Goal: Task Accomplishment & Management: Manage account settings

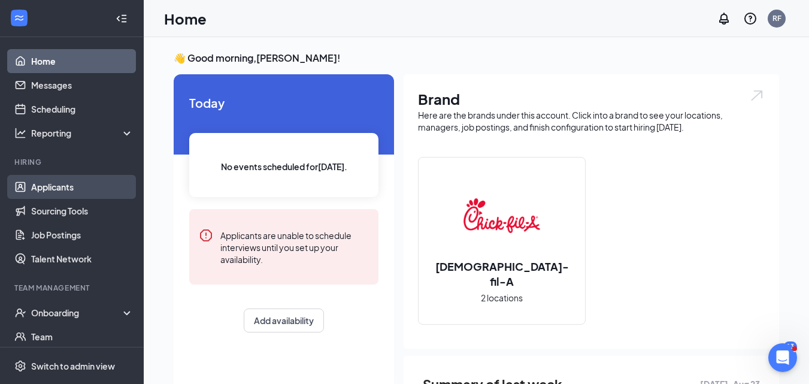
click at [73, 190] on link "Applicants" at bounding box center [82, 187] width 102 height 24
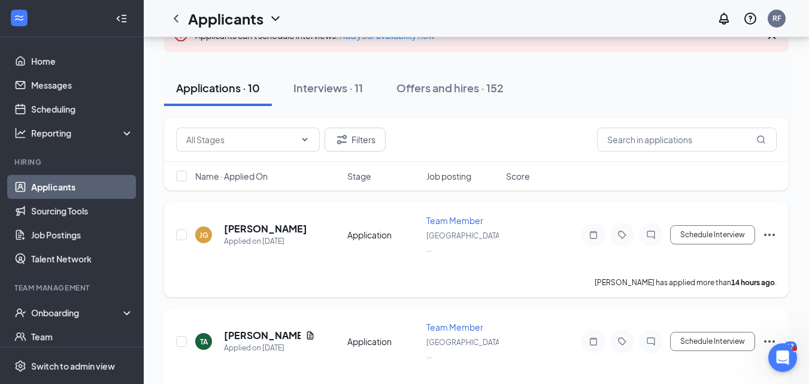
scroll to position [96, 0]
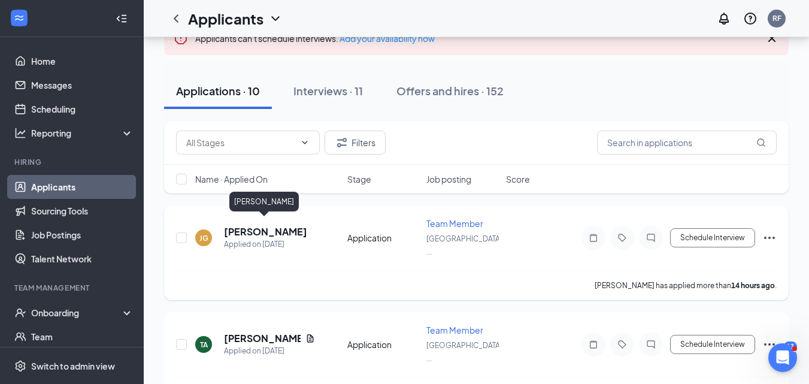
click at [270, 227] on h5 "Jefersson Gómez" at bounding box center [265, 231] width 83 height 13
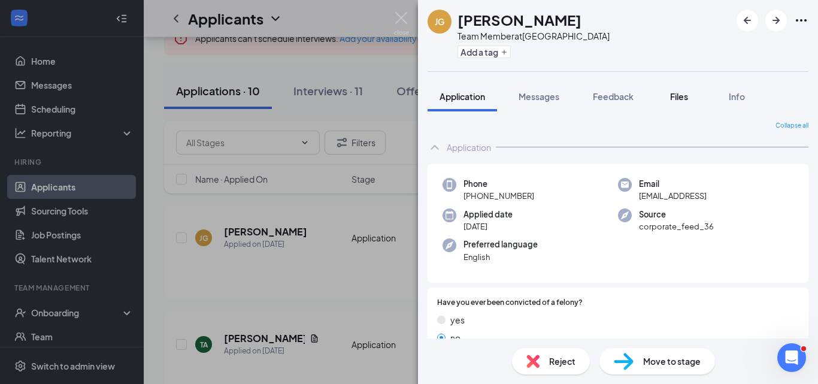
click at [683, 93] on span "Files" at bounding box center [679, 96] width 18 height 11
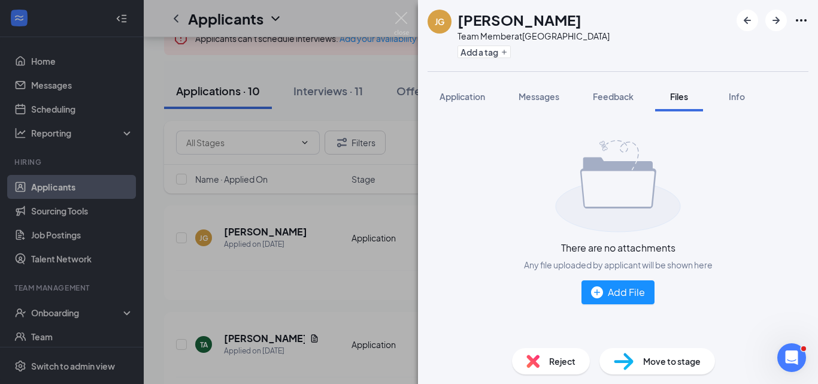
click at [554, 361] on span "Reject" at bounding box center [562, 360] width 26 height 13
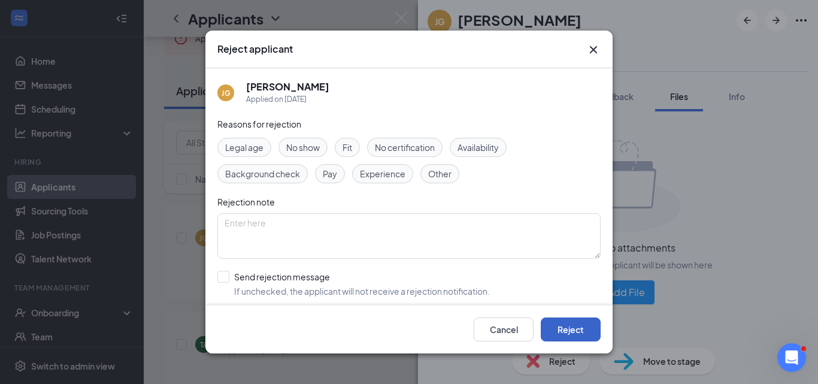
click at [570, 326] on button "Reject" at bounding box center [571, 329] width 60 height 24
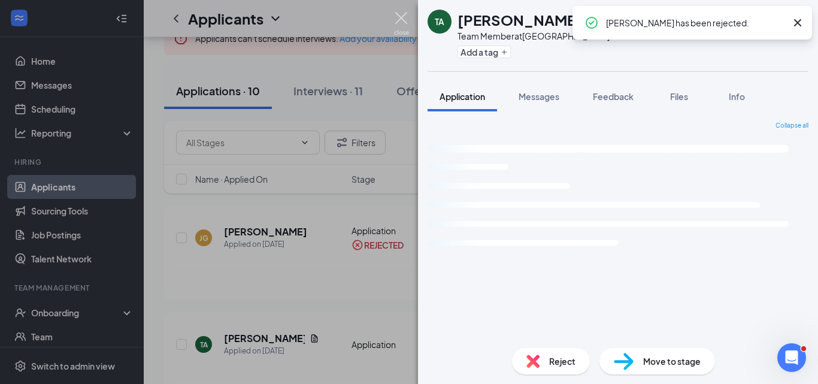
click at [400, 16] on img at bounding box center [401, 23] width 15 height 23
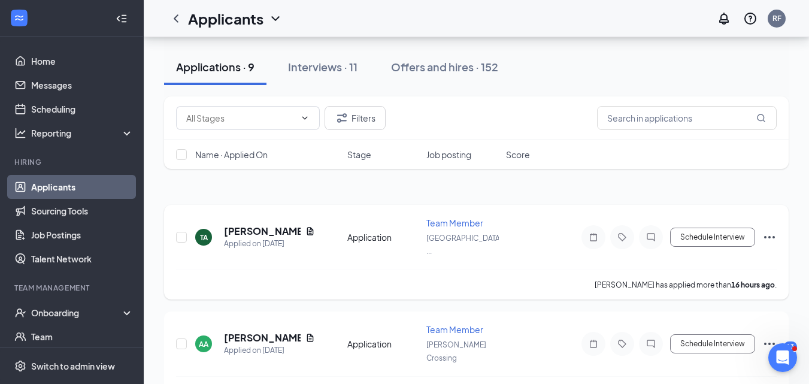
scroll to position [96, 0]
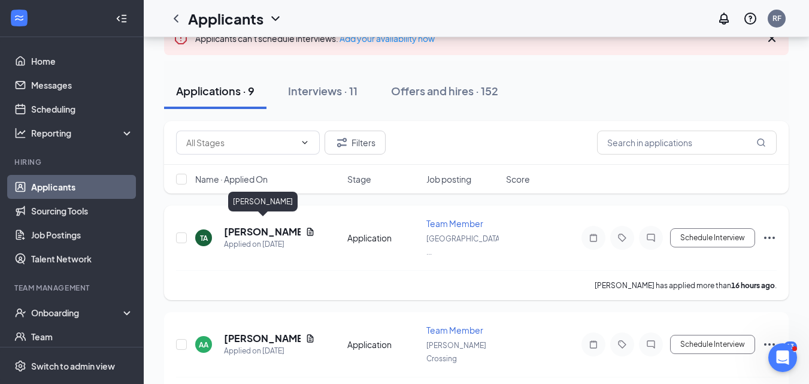
click at [239, 226] on h5 "Toni AKINOTCHO" at bounding box center [262, 231] width 77 height 13
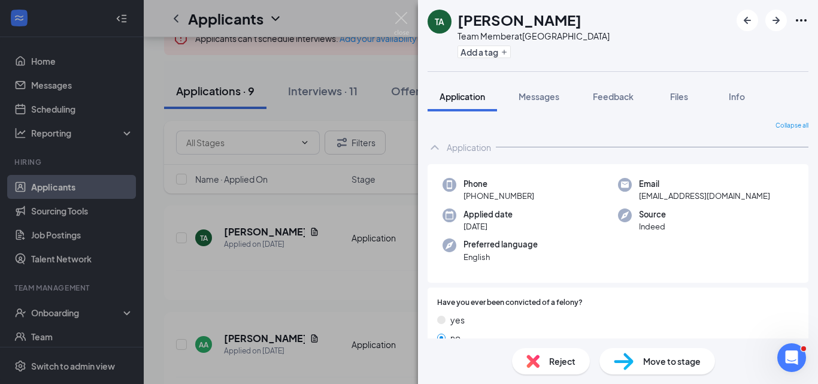
click at [555, 359] on span "Reject" at bounding box center [562, 360] width 26 height 13
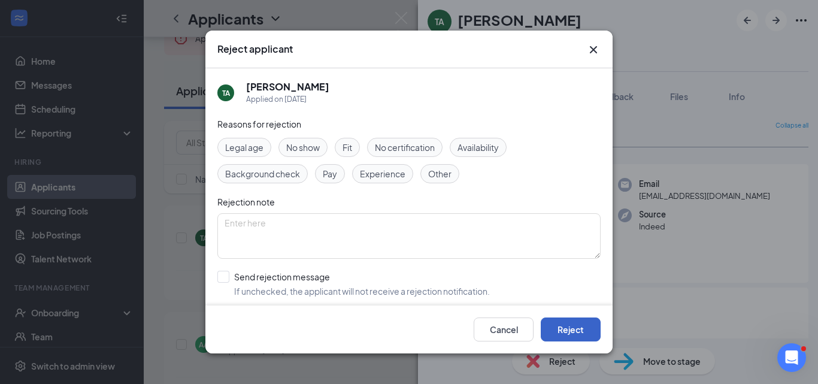
click at [579, 325] on button "Reject" at bounding box center [571, 329] width 60 height 24
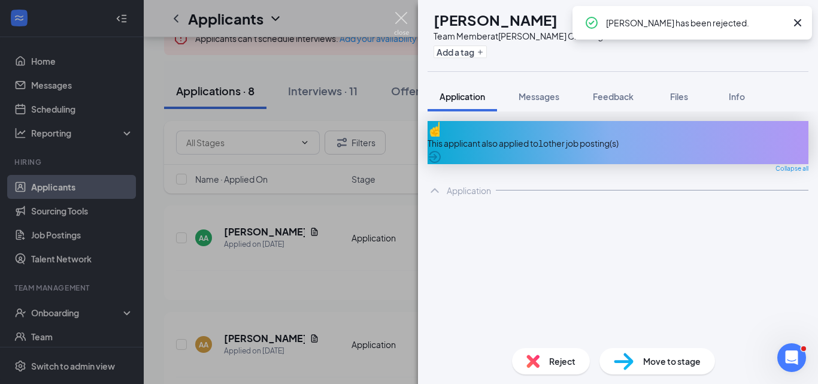
click at [398, 14] on img at bounding box center [401, 23] width 15 height 23
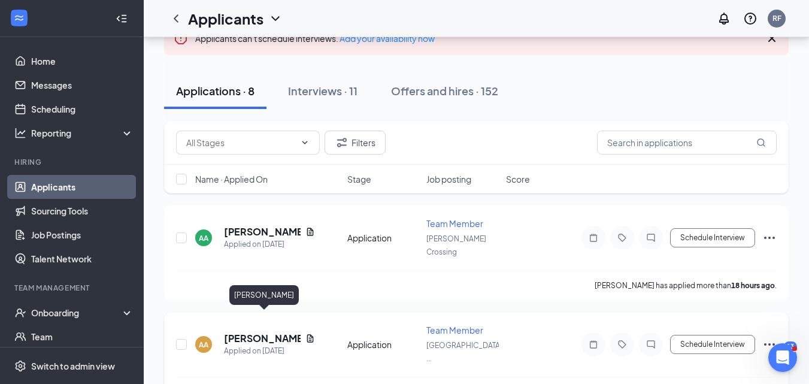
click at [248, 332] on h5 "[PERSON_NAME]" at bounding box center [262, 338] width 77 height 13
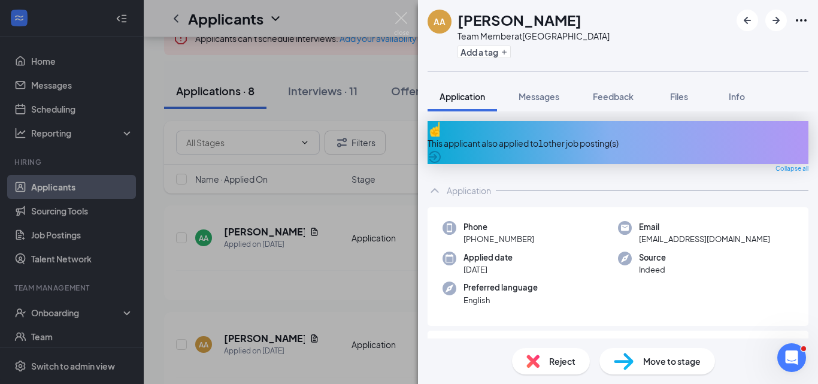
click at [554, 357] on span "Reject" at bounding box center [562, 360] width 26 height 13
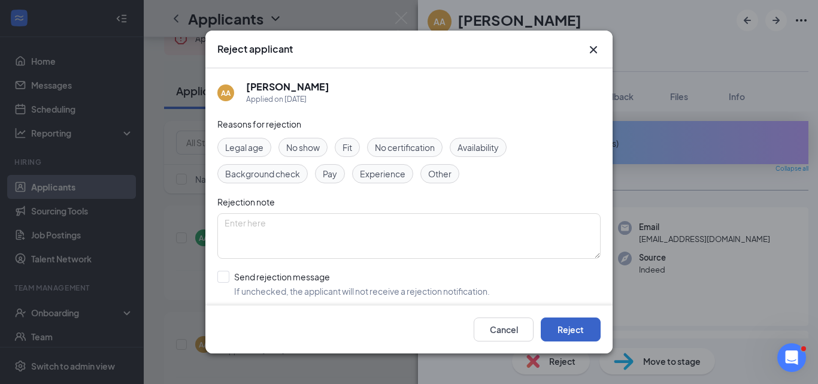
click at [563, 328] on button "Reject" at bounding box center [571, 329] width 60 height 24
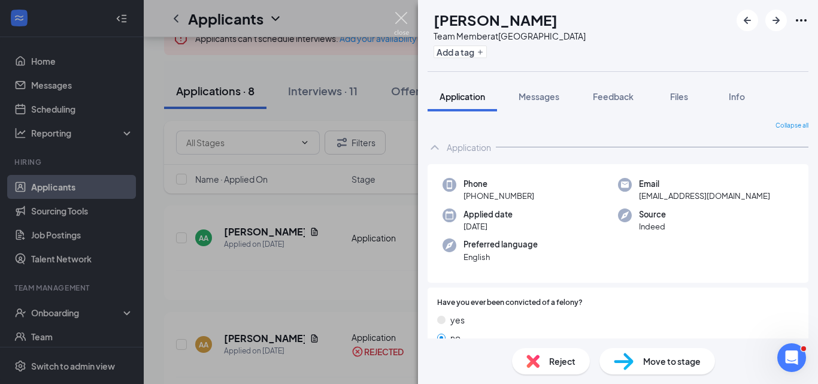
click at [401, 17] on img at bounding box center [401, 23] width 15 height 23
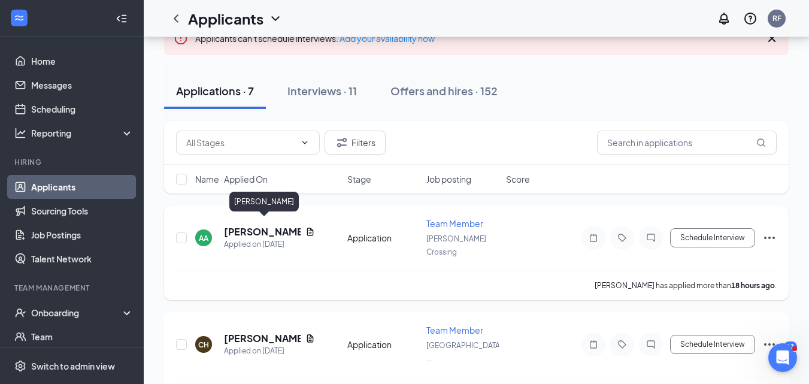
click at [242, 225] on h5 "[PERSON_NAME]" at bounding box center [262, 231] width 77 height 13
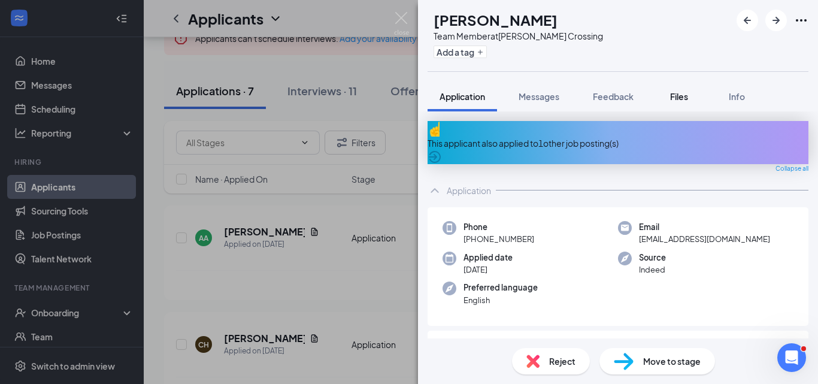
click at [682, 98] on span "Files" at bounding box center [679, 96] width 18 height 11
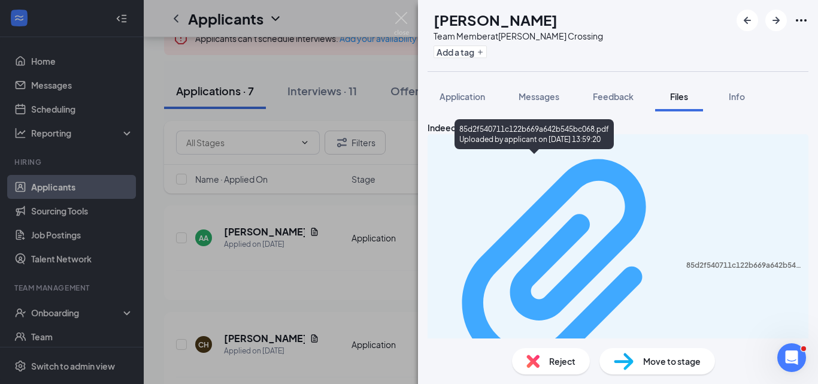
click at [686, 260] on div "85d2f540711c122b669a642b545bc068.pdf" at bounding box center [743, 265] width 115 height 10
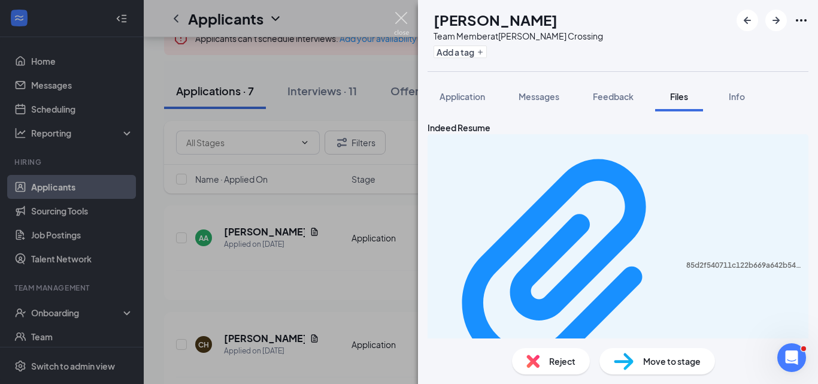
click at [400, 16] on img at bounding box center [401, 23] width 15 height 23
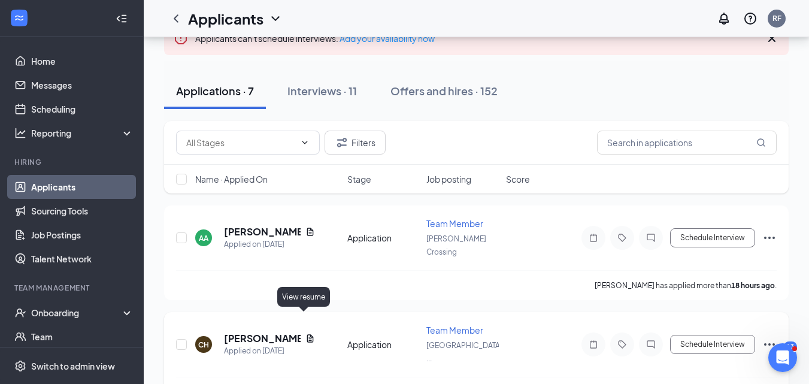
click at [306, 334] on icon "Document" at bounding box center [309, 338] width 7 height 8
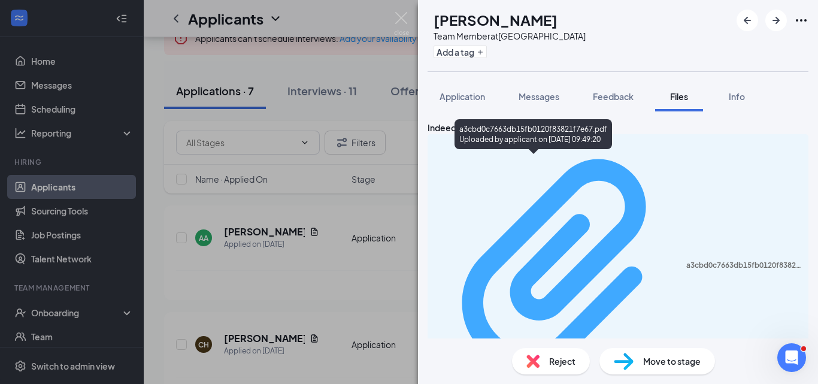
click at [686, 260] on div "a3cbd0c7663db15fb0120f83821f7e67.pdf" at bounding box center [743, 265] width 115 height 10
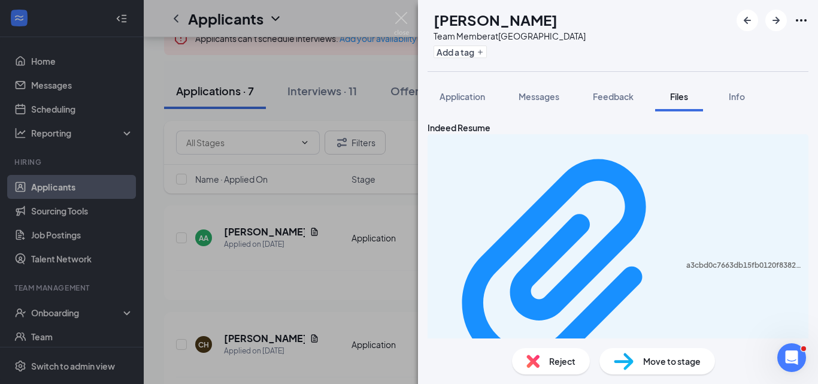
click at [563, 357] on span "Reject" at bounding box center [562, 360] width 26 height 13
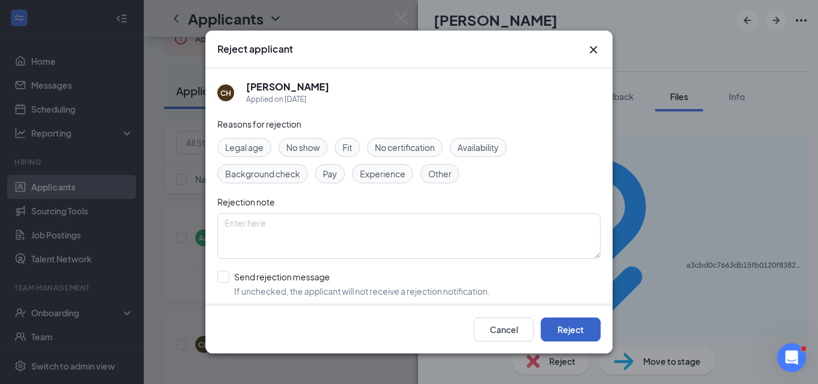
click at [569, 325] on button "Reject" at bounding box center [571, 329] width 60 height 24
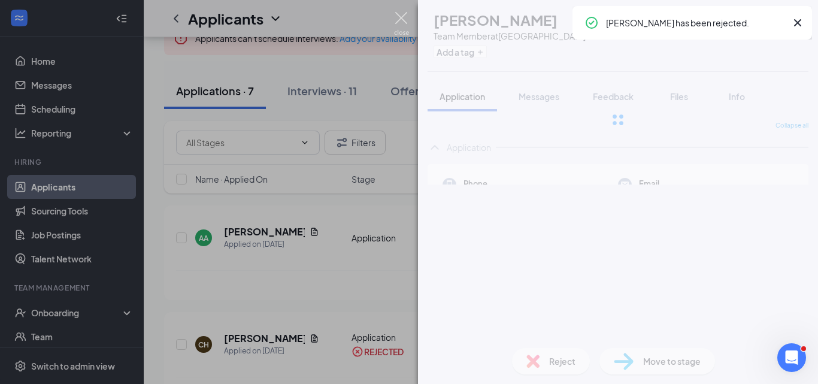
click at [395, 14] on img at bounding box center [401, 23] width 15 height 23
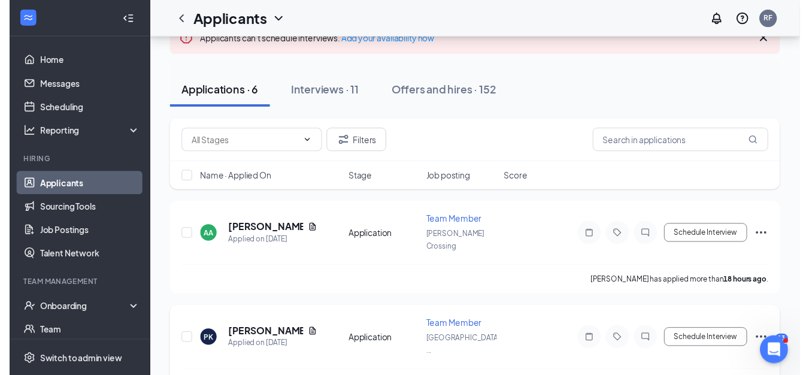
scroll to position [156, 0]
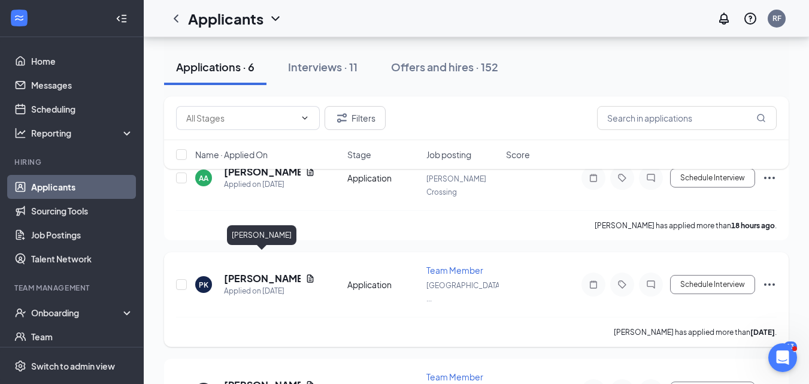
click at [254, 272] on h5 "Patricia Kellerhalls" at bounding box center [262, 278] width 77 height 13
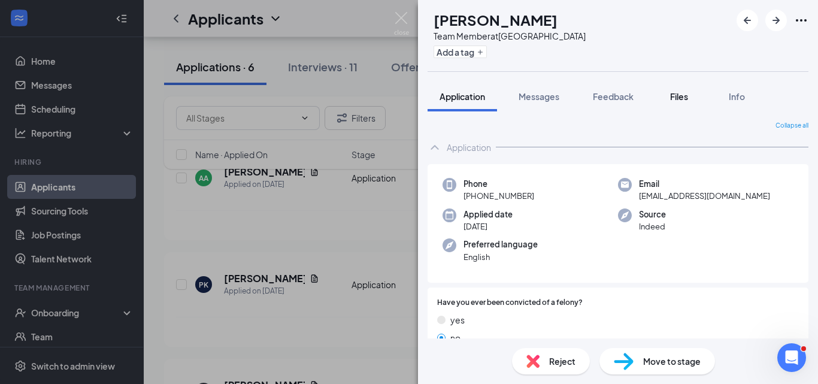
click at [681, 96] on span "Files" at bounding box center [679, 96] width 18 height 11
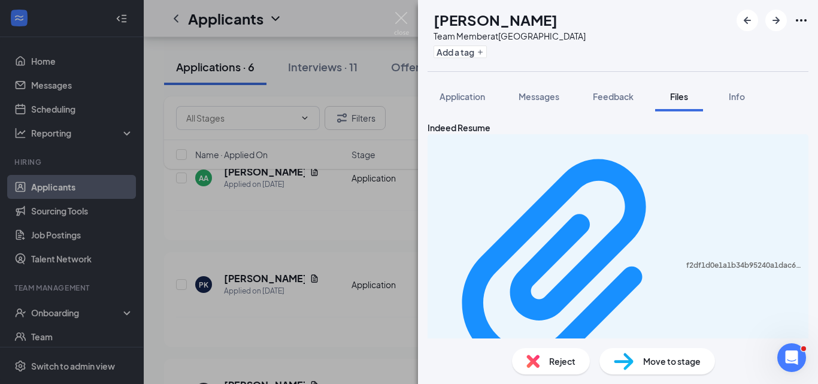
click at [563, 360] on span "Reject" at bounding box center [562, 360] width 26 height 13
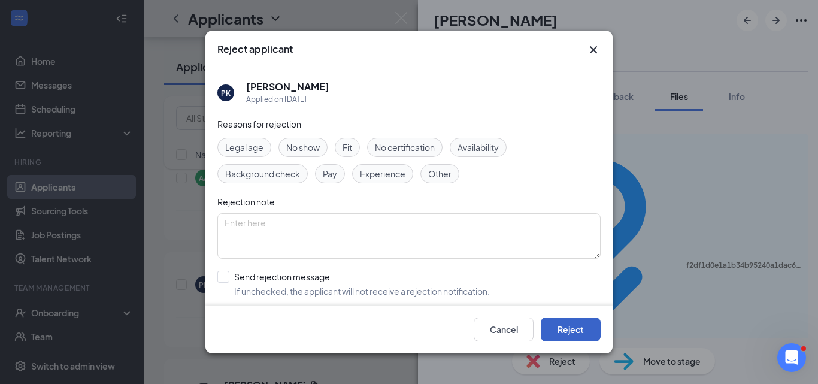
click at [558, 326] on button "Reject" at bounding box center [571, 329] width 60 height 24
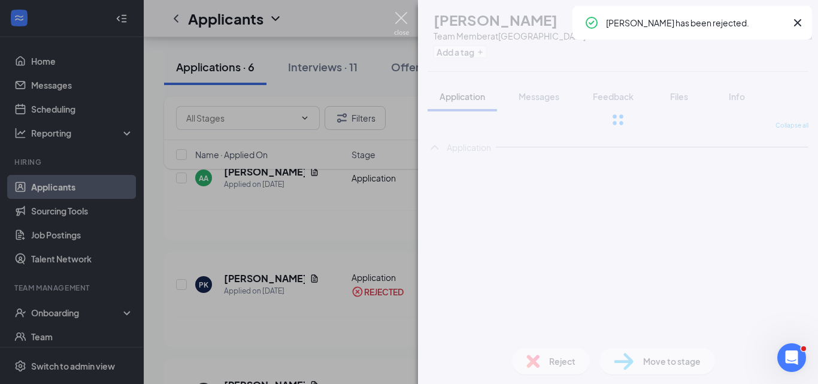
click at [401, 18] on img at bounding box center [401, 23] width 15 height 23
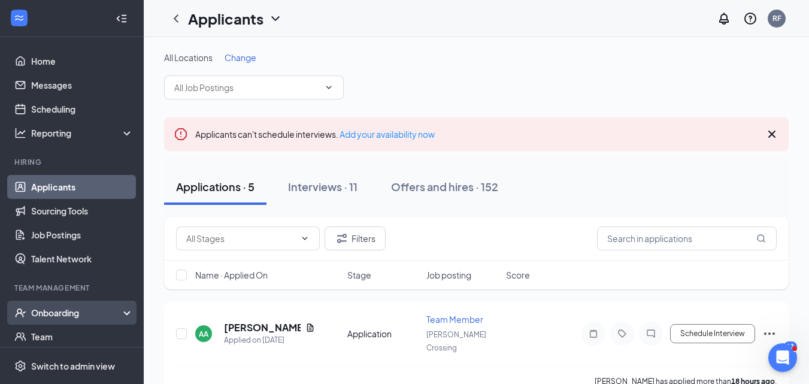
click at [78, 306] on div "Onboarding" at bounding box center [77, 312] width 92 height 12
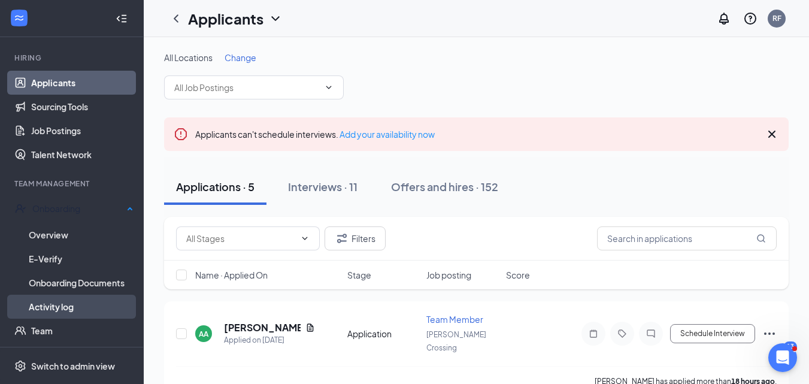
scroll to position [120, 0]
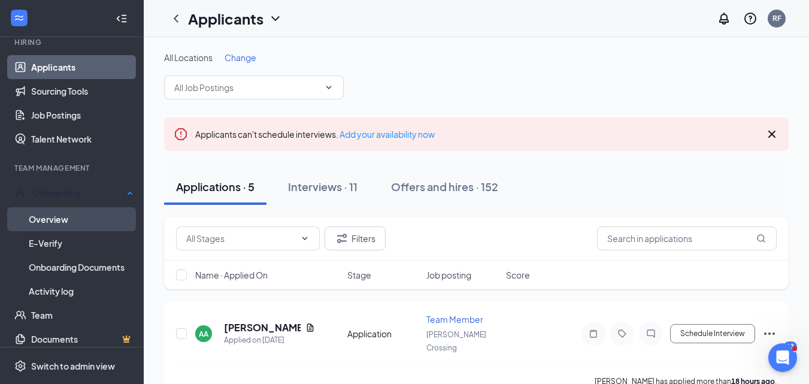
click at [60, 220] on link "Overview" at bounding box center [81, 219] width 105 height 24
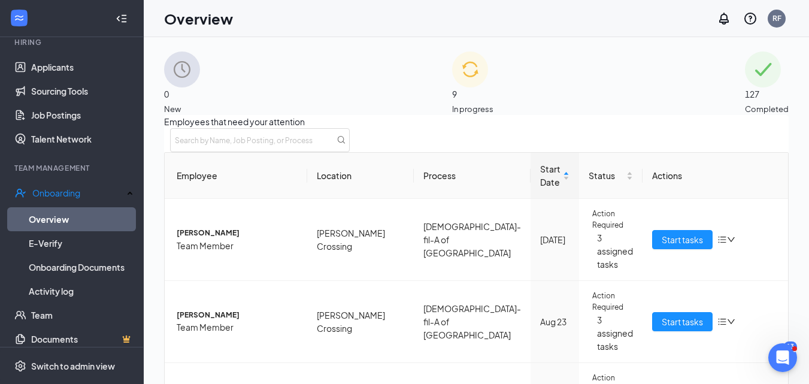
click at [491, 103] on span "In progress" at bounding box center [472, 109] width 41 height 12
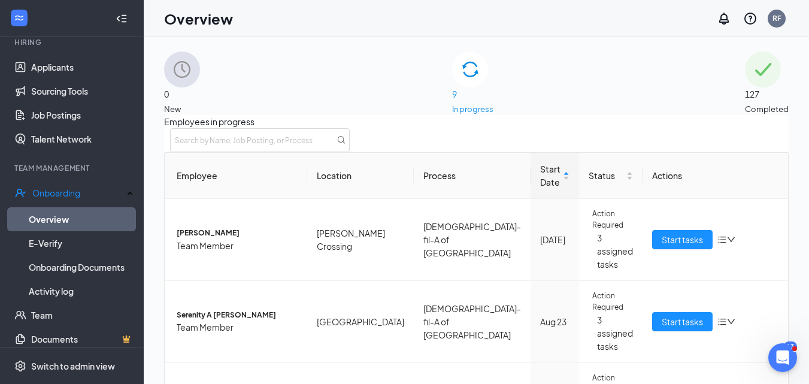
scroll to position [481, 0]
click at [808, 327] on div "0 New 9 In progress 127 Completed Employees in progress Employee Location Proce…" at bounding box center [476, 237] width 665 height 400
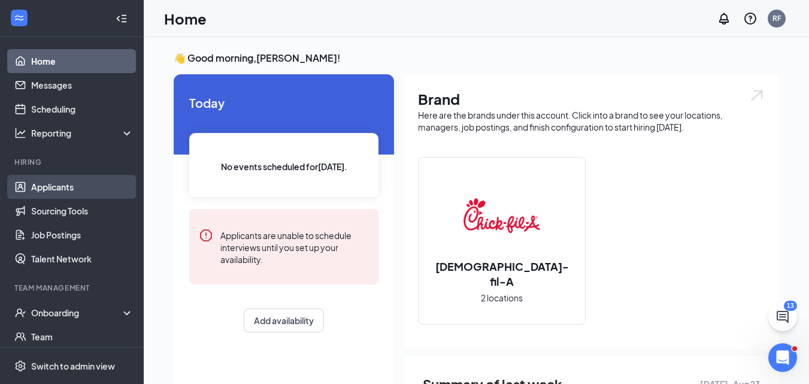
click at [51, 188] on link "Applicants" at bounding box center [82, 187] width 102 height 24
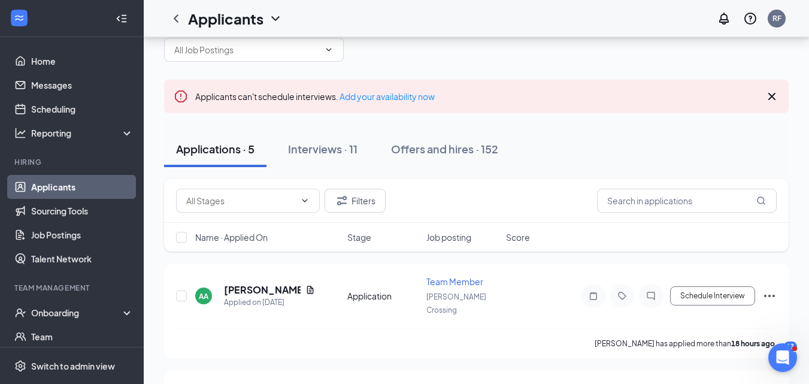
scroll to position [60, 0]
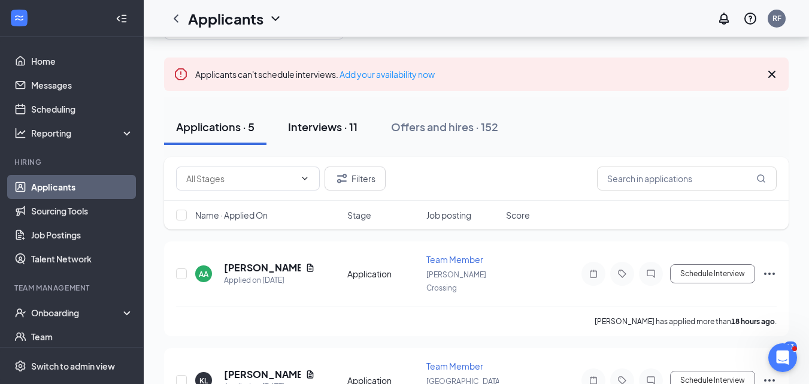
click at [331, 120] on div "Interviews · 11" at bounding box center [322, 126] width 69 height 15
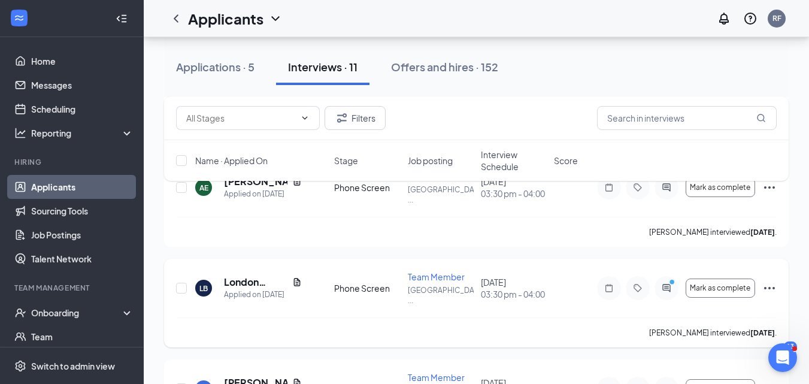
scroll to position [858, 0]
click at [224, 65] on div "Applications · 5" at bounding box center [215, 66] width 78 height 15
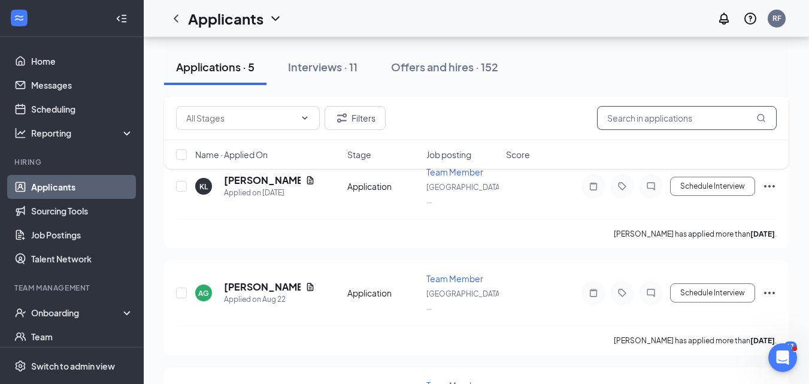
scroll to position [244, 0]
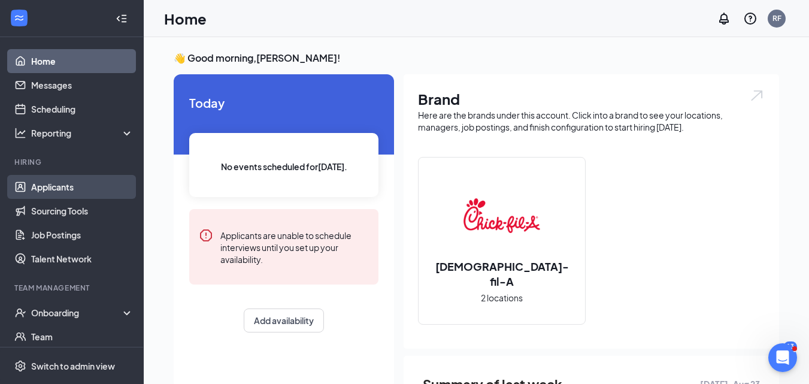
click at [72, 188] on link "Applicants" at bounding box center [82, 187] width 102 height 24
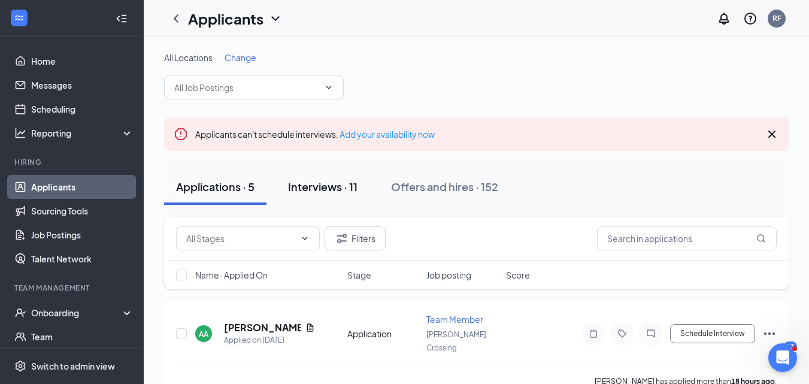
click at [338, 183] on div "Interviews · 11" at bounding box center [322, 186] width 69 height 15
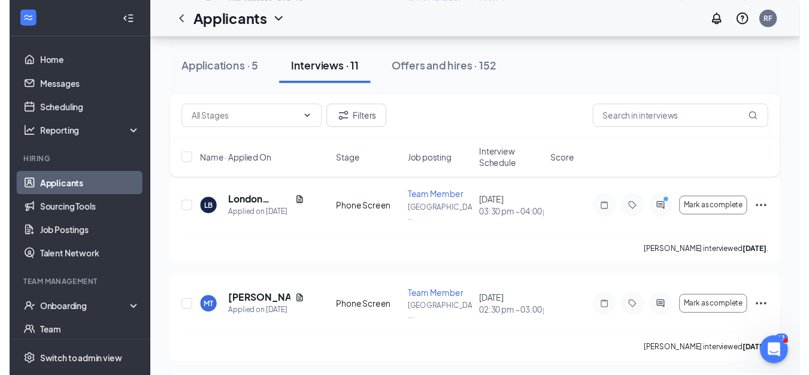
scroll to position [1001, 0]
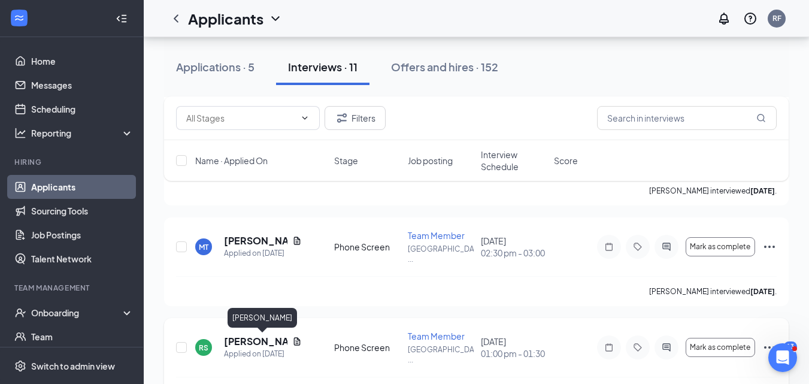
click at [242, 338] on h5 "[PERSON_NAME]" at bounding box center [255, 341] width 63 height 13
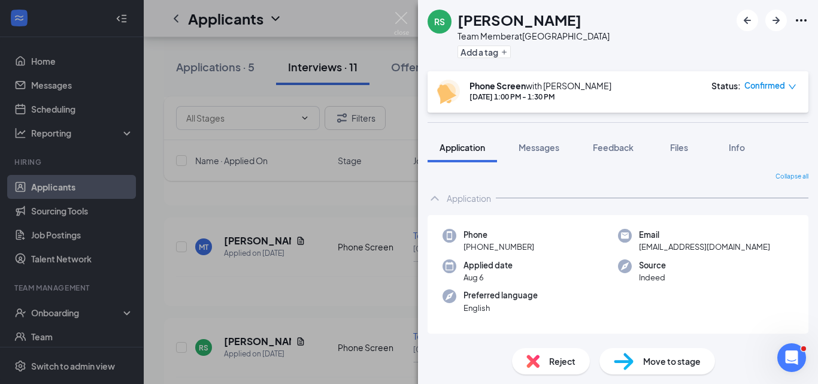
click at [551, 361] on span "Reject" at bounding box center [562, 360] width 26 height 13
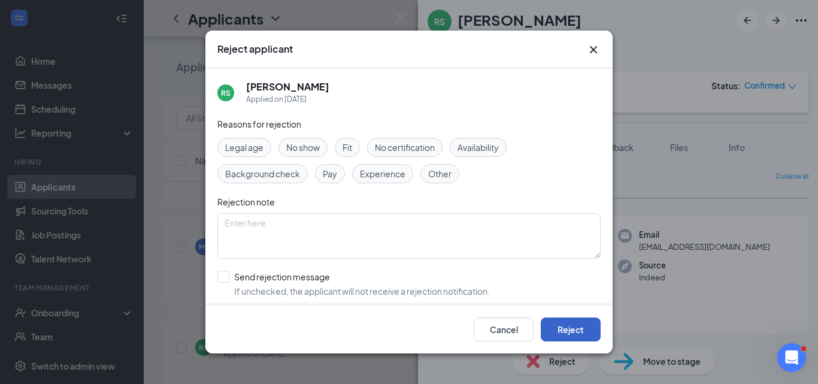
click at [578, 333] on button "Reject" at bounding box center [571, 329] width 60 height 24
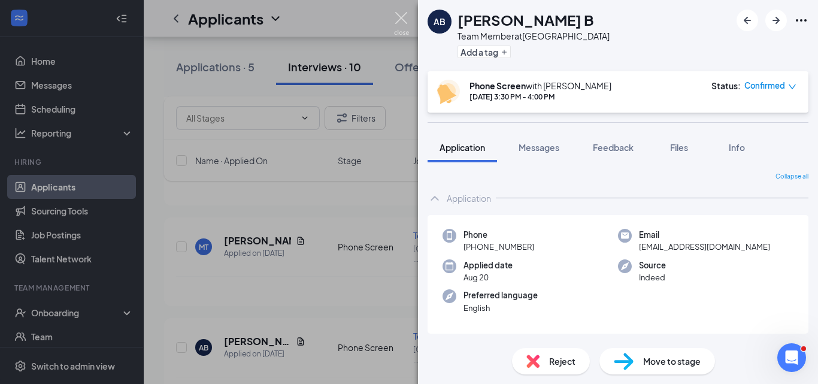
click at [400, 19] on img at bounding box center [401, 23] width 15 height 23
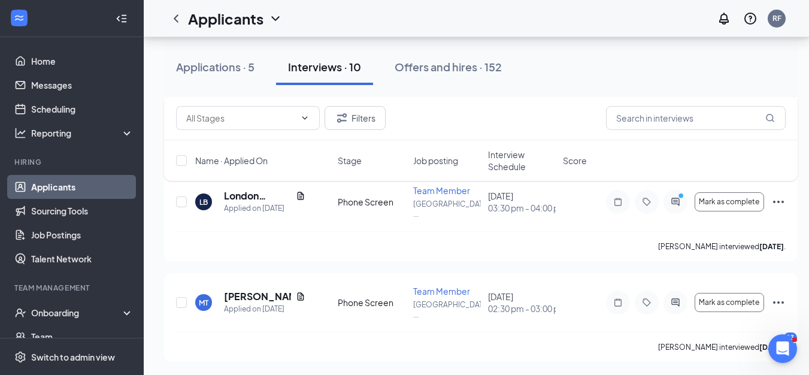
scroll to position [1952, 0]
click at [257, 293] on h5 "[PERSON_NAME]" at bounding box center [257, 295] width 67 height 13
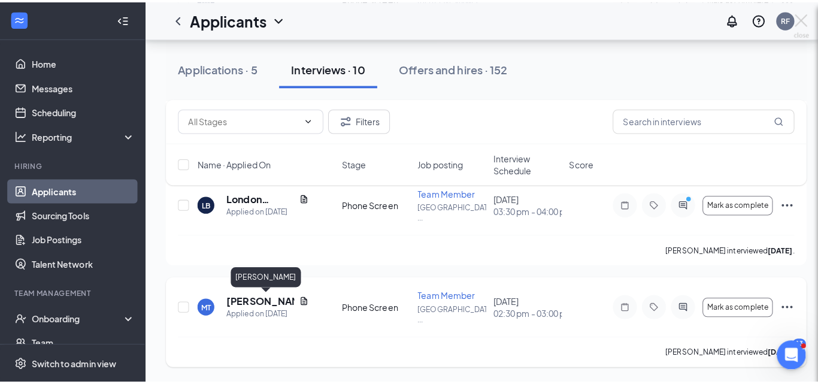
scroll to position [1943, 0]
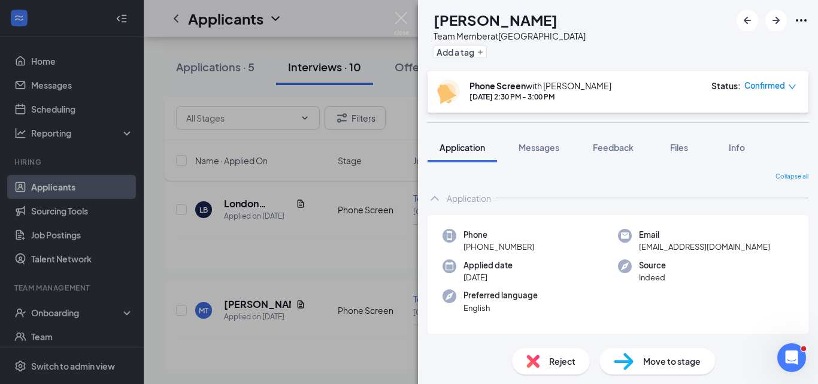
click at [560, 360] on span "Reject" at bounding box center [562, 360] width 26 height 13
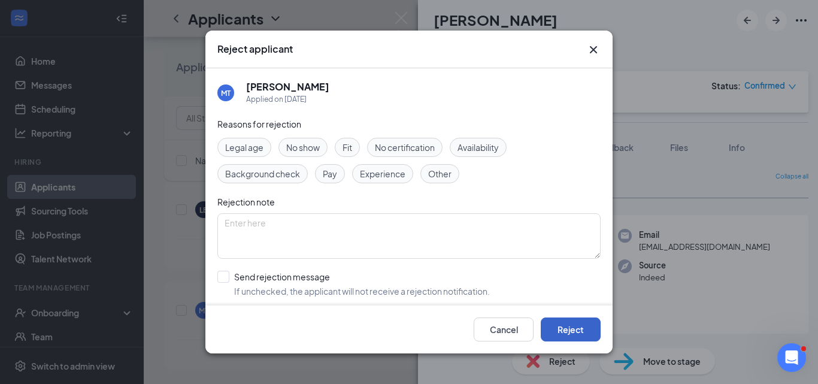
click at [578, 326] on button "Reject" at bounding box center [571, 329] width 60 height 24
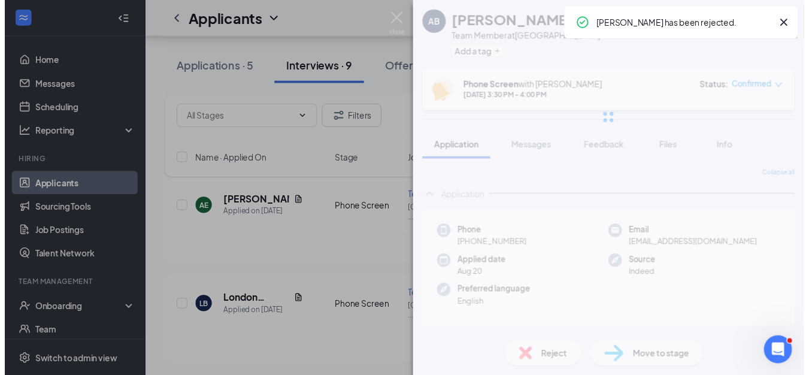
scroll to position [1842, 0]
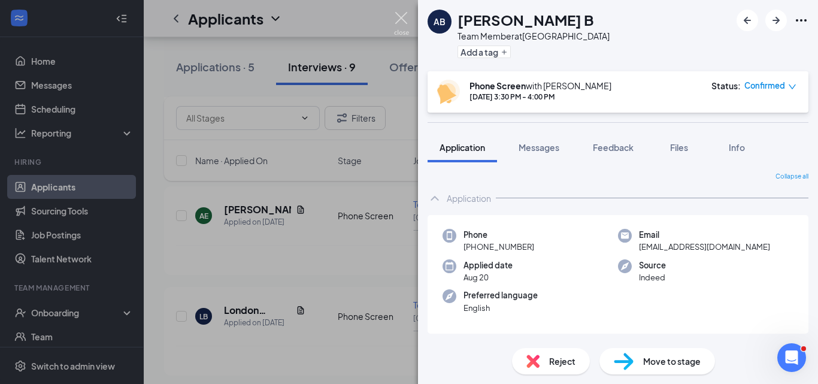
click at [400, 17] on img at bounding box center [401, 23] width 15 height 23
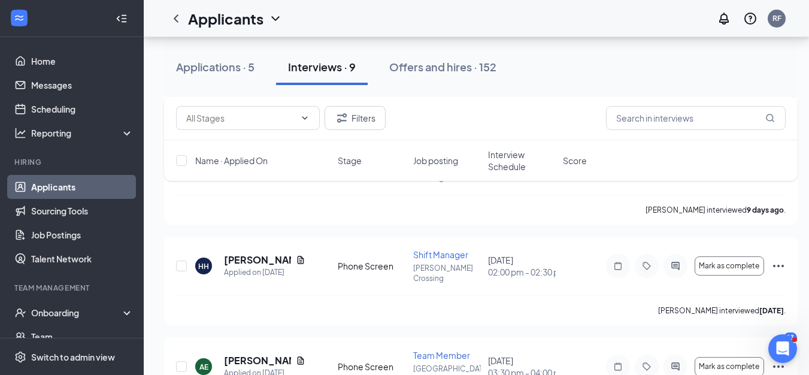
scroll to position [1571, 0]
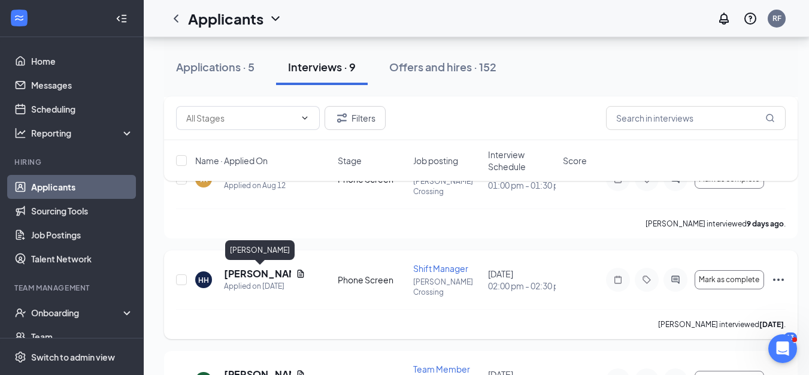
click at [238, 273] on h5 "[PERSON_NAME]" at bounding box center [257, 273] width 67 height 13
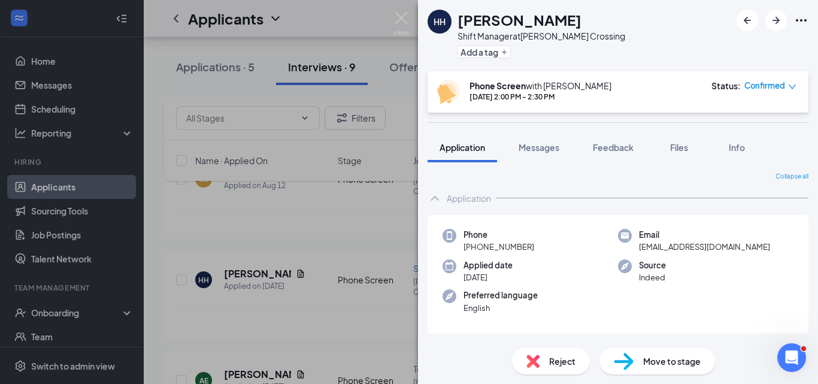
click at [552, 363] on span "Reject" at bounding box center [562, 360] width 26 height 13
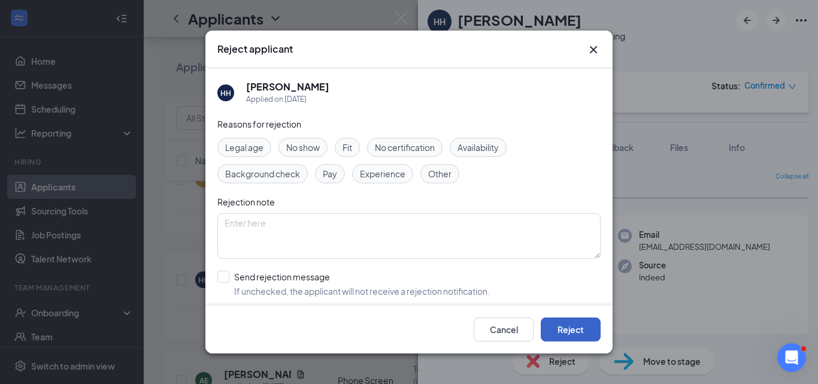
click at [571, 327] on button "Reject" at bounding box center [571, 329] width 60 height 24
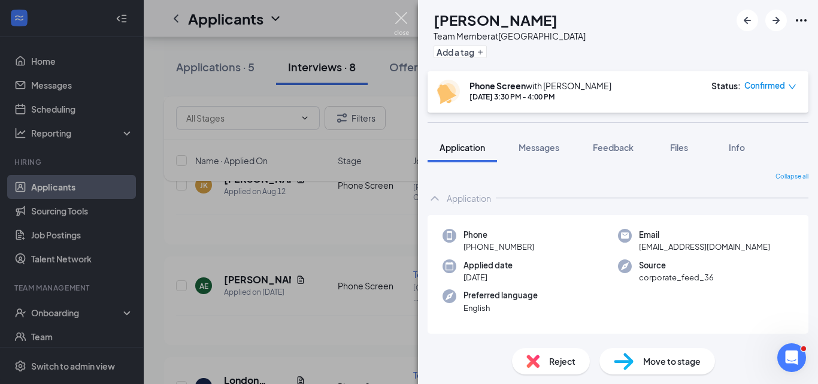
click at [402, 16] on img at bounding box center [401, 23] width 15 height 23
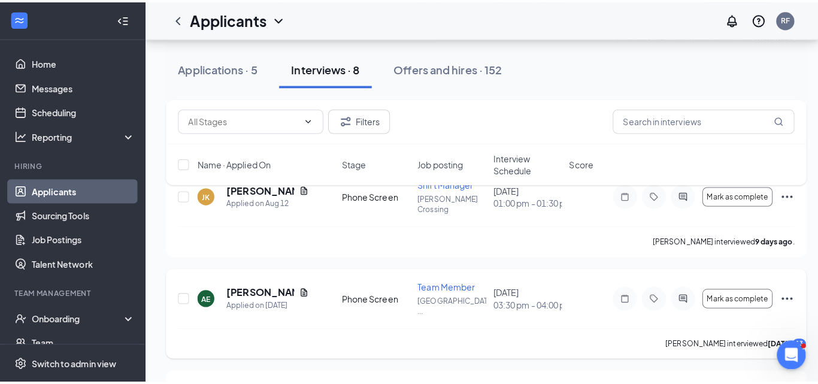
scroll to position [1430, 0]
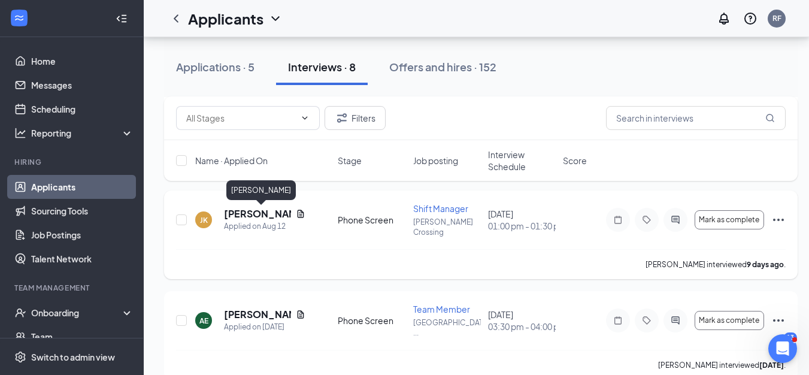
click at [242, 212] on h5 "[PERSON_NAME]" at bounding box center [257, 213] width 67 height 13
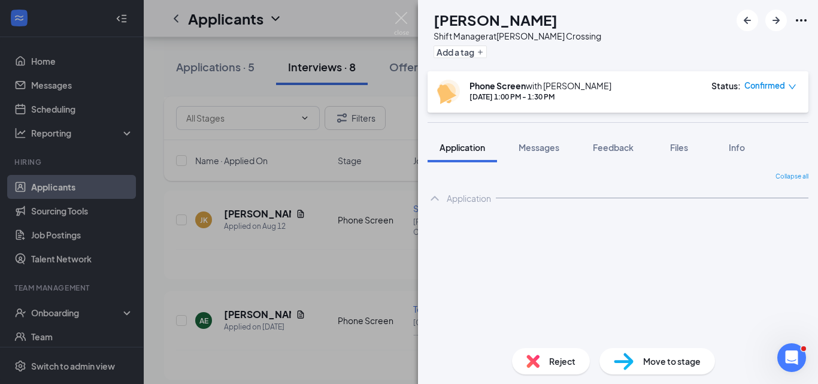
click at [566, 362] on span "Reject" at bounding box center [562, 360] width 26 height 13
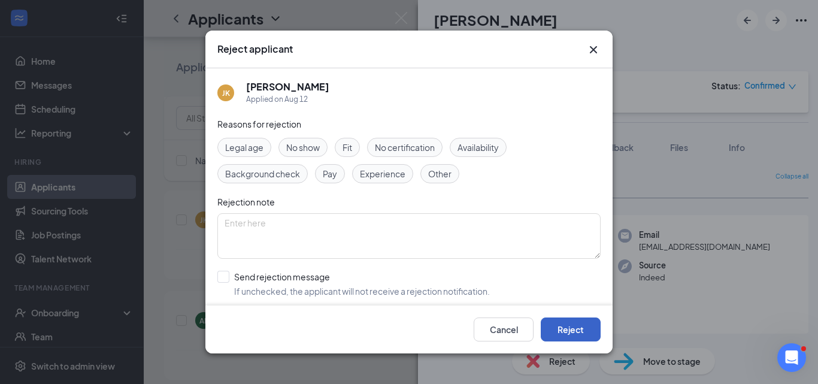
click at [566, 332] on button "Reject" at bounding box center [571, 329] width 60 height 24
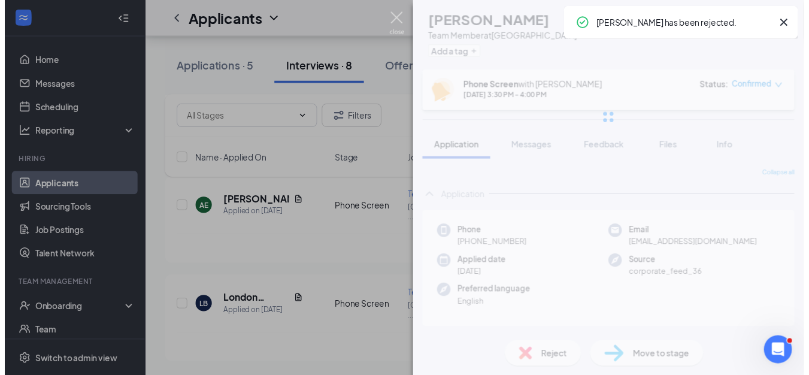
scroll to position [1340, 0]
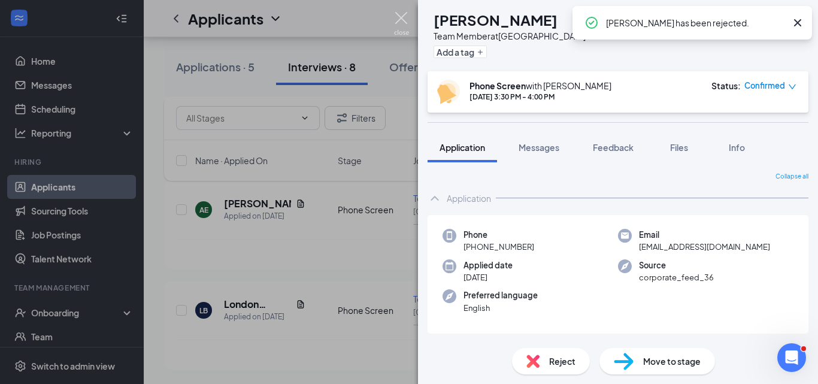
click at [402, 17] on img at bounding box center [401, 23] width 15 height 23
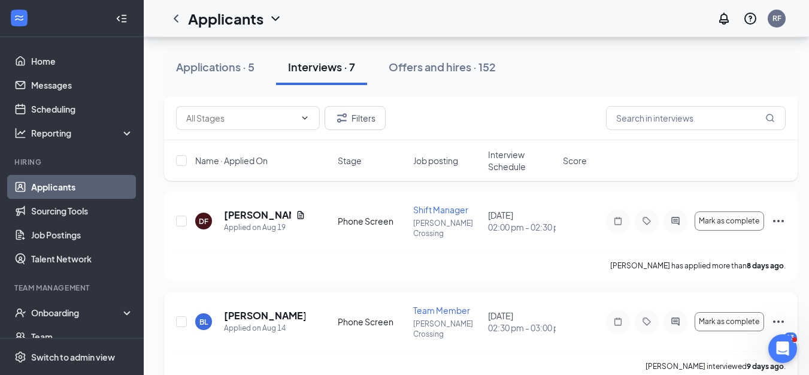
scroll to position [1100, 0]
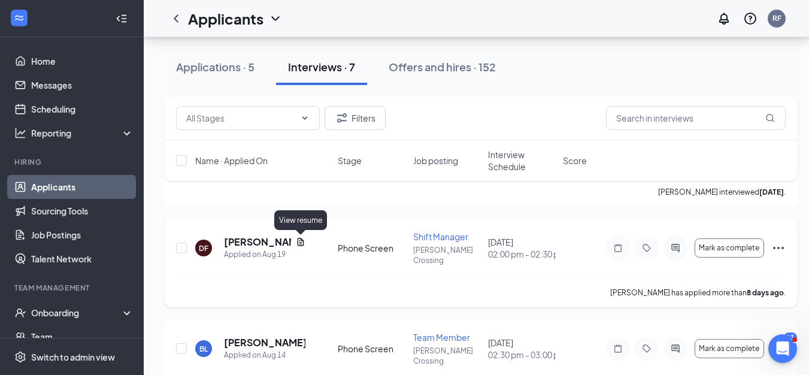
click at [300, 239] on icon "Document" at bounding box center [301, 242] width 10 height 10
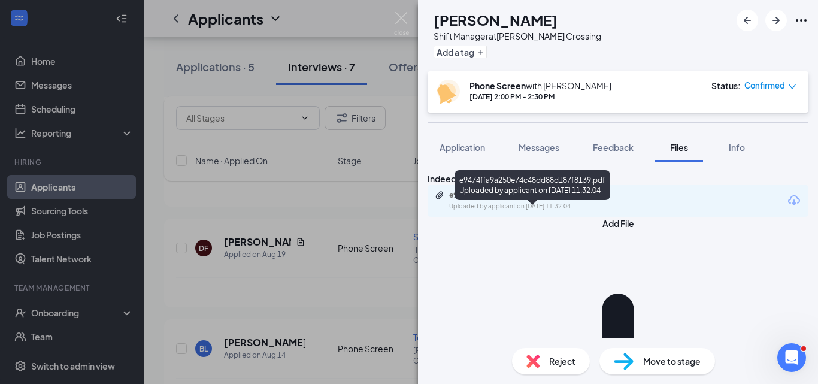
click at [524, 206] on div "e9474ffa9a250e74c48dd88d187f8139.pdf Uploaded by applicant on [DATE] 11:32:04" at bounding box center [617, 201] width 381 height 32
click at [521, 200] on div "e9474ffa9a250e74c48dd88d187f8139.pdf" at bounding box center [533, 195] width 168 height 10
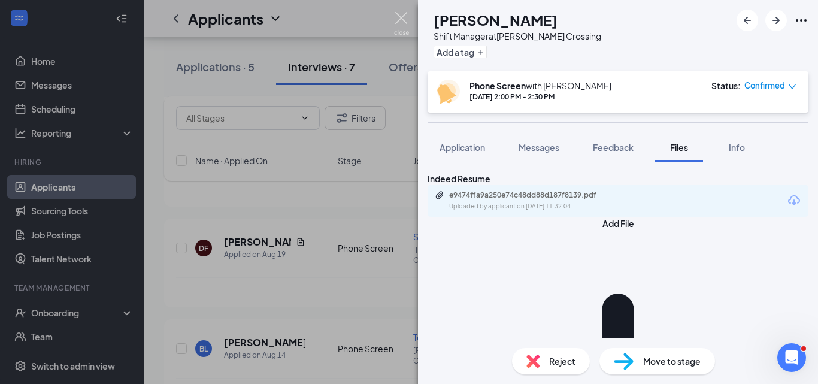
click at [400, 16] on img at bounding box center [401, 23] width 15 height 23
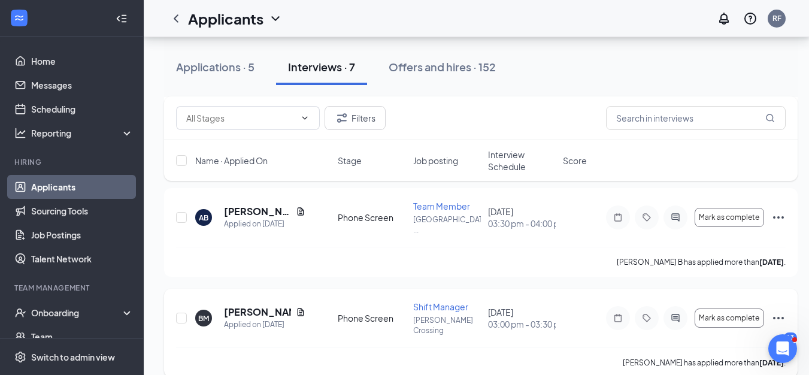
scroll to position [801, 0]
